Goal: Check status: Check status

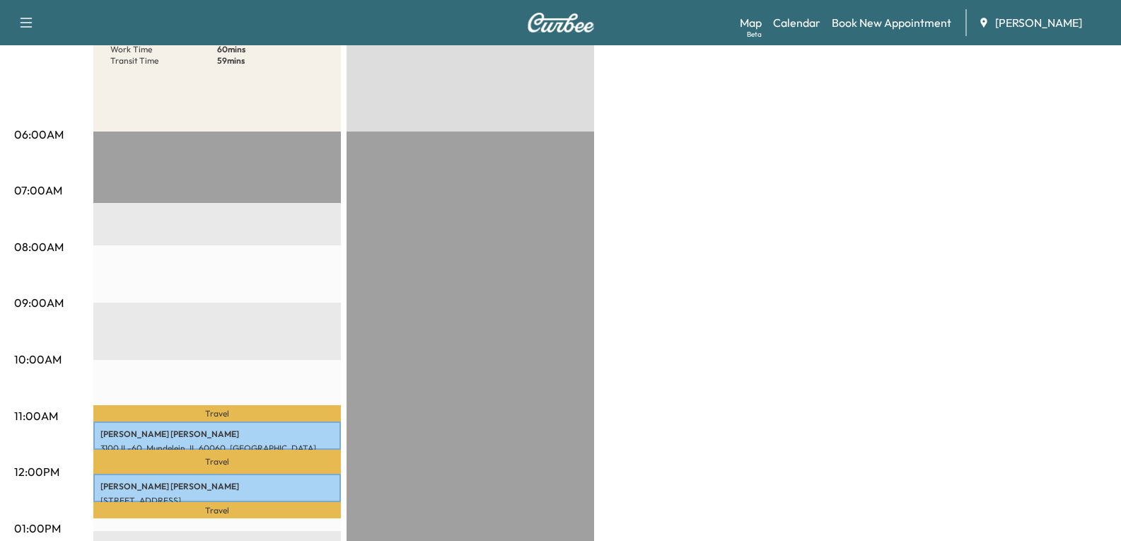
scroll to position [71, 0]
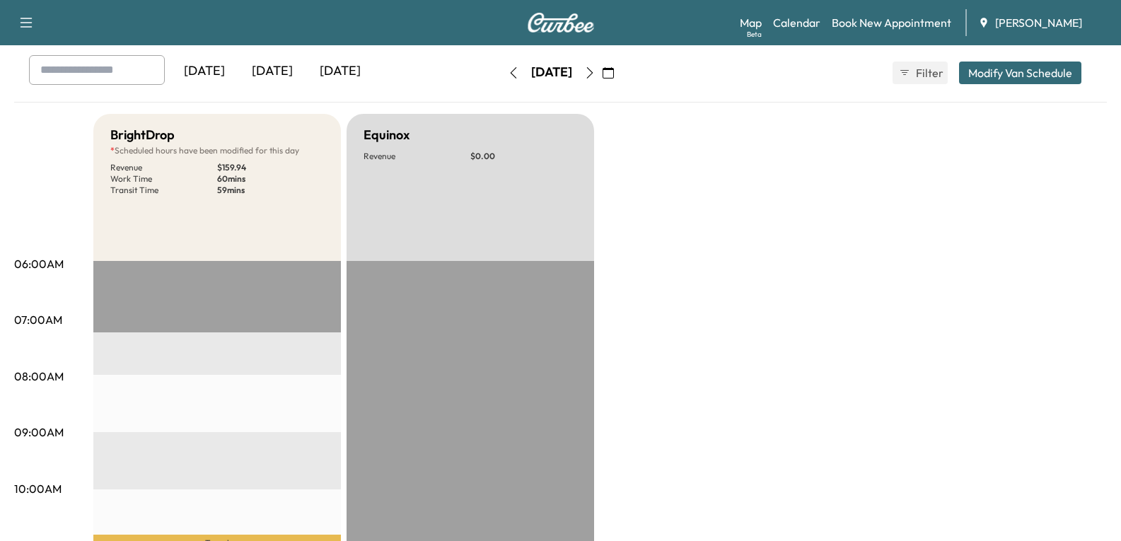
click at [282, 75] on div "[DATE]" at bounding box center [272, 71] width 68 height 33
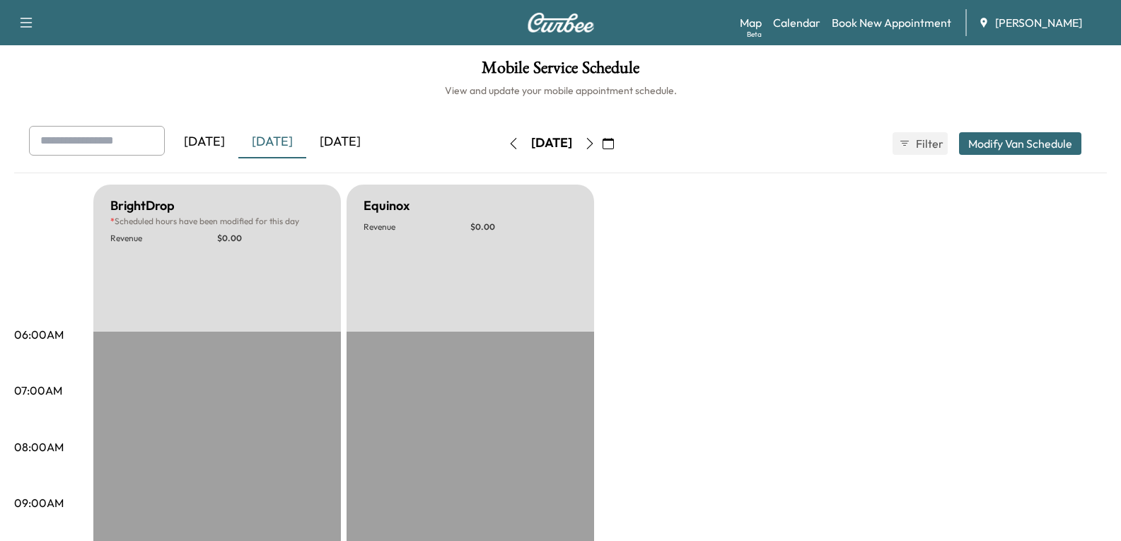
click at [595, 142] on icon "button" at bounding box center [589, 143] width 11 height 11
click at [602, 142] on button "button" at bounding box center [590, 143] width 24 height 23
click at [595, 142] on icon "button" at bounding box center [589, 143] width 11 height 11
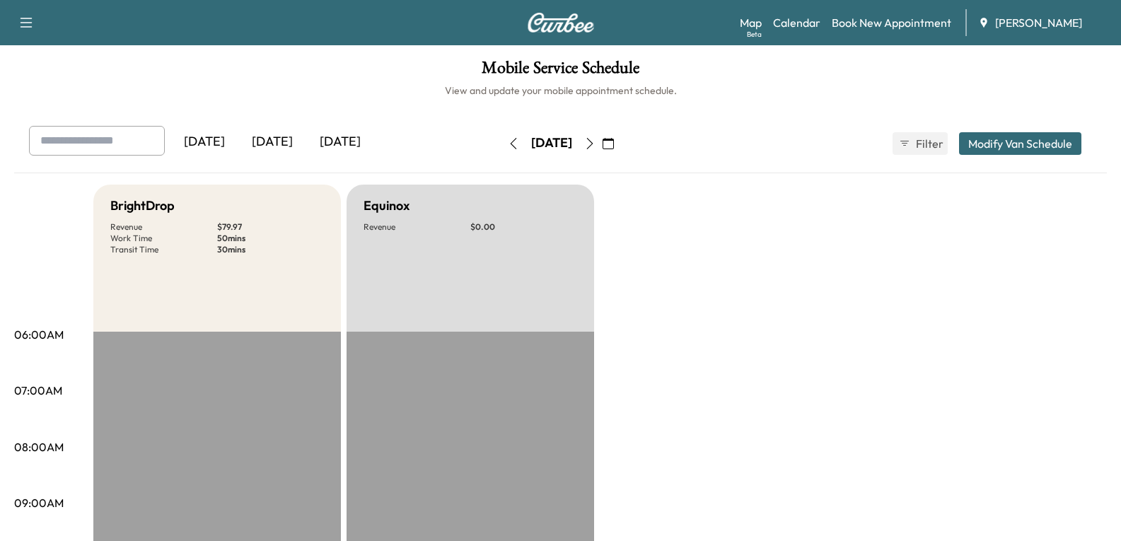
drag, startPoint x: 627, startPoint y: 146, endPoint x: 625, endPoint y: 168, distance: 22.7
click at [595, 147] on icon "button" at bounding box center [589, 143] width 11 height 11
click at [595, 144] on icon "button" at bounding box center [589, 143] width 11 height 11
click at [786, 23] on link "Calendar" at bounding box center [796, 22] width 47 height 17
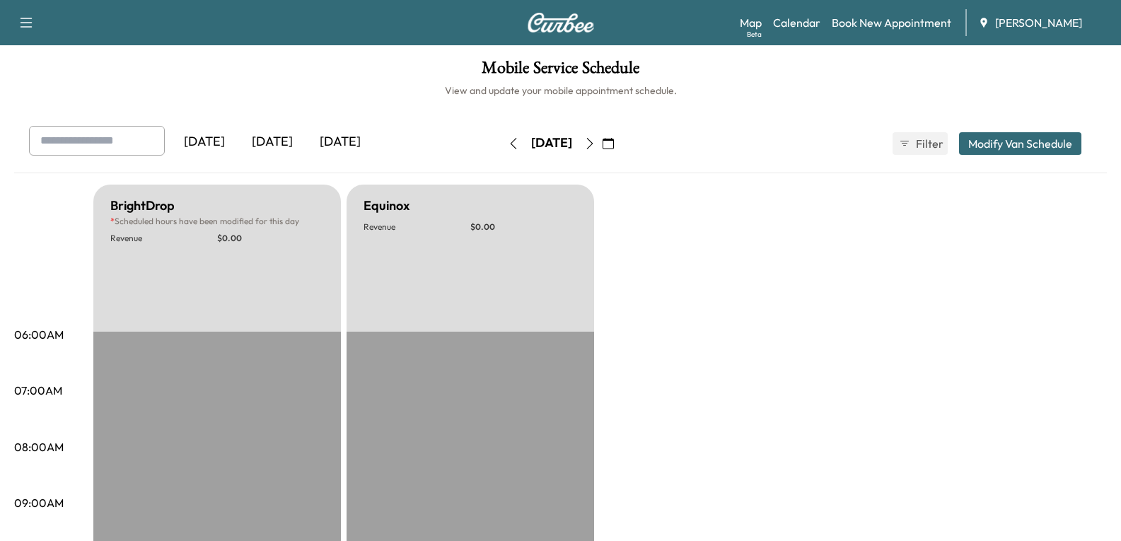
click at [276, 146] on div "[DATE]" at bounding box center [272, 142] width 68 height 33
